Goal: Use online tool/utility

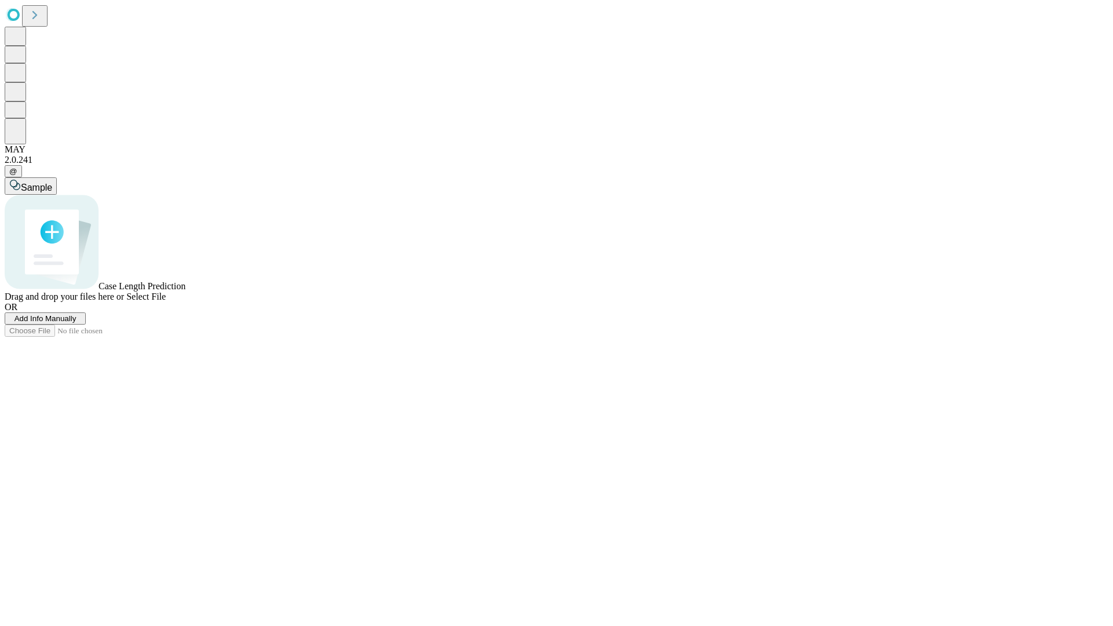
click at [166, 301] on span "Select File" at bounding box center [145, 297] width 39 height 10
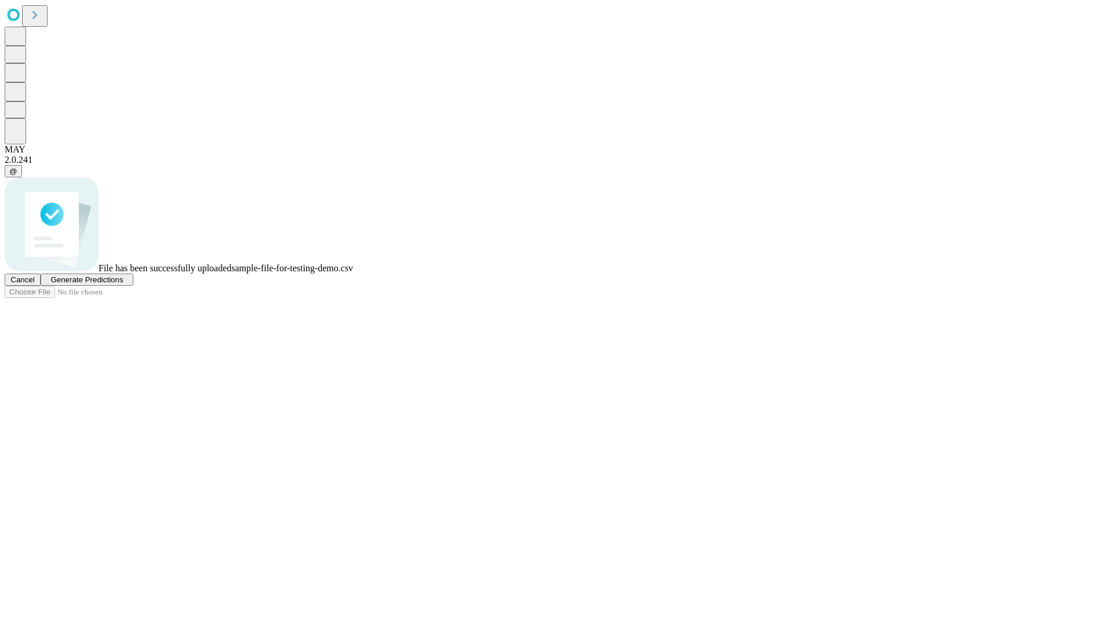
click at [123, 284] on span "Generate Predictions" at bounding box center [86, 279] width 72 height 9
